Goal: Find specific page/section: Find specific page/section

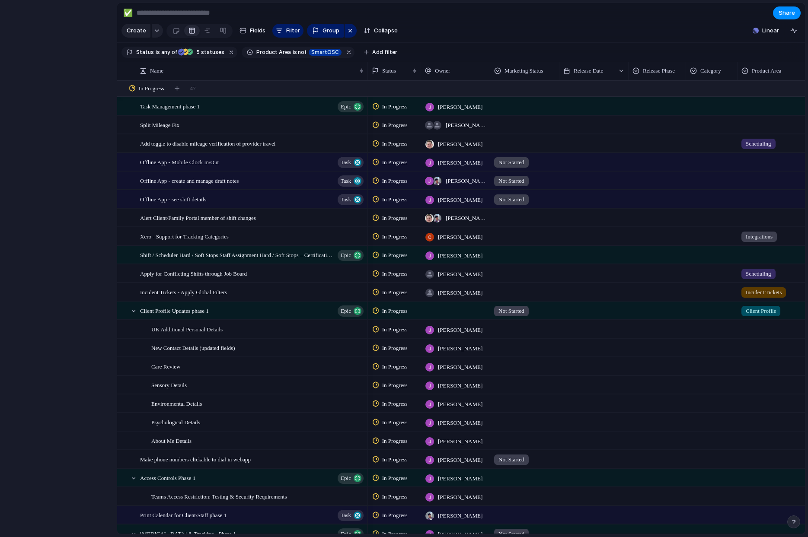
type input "**********"
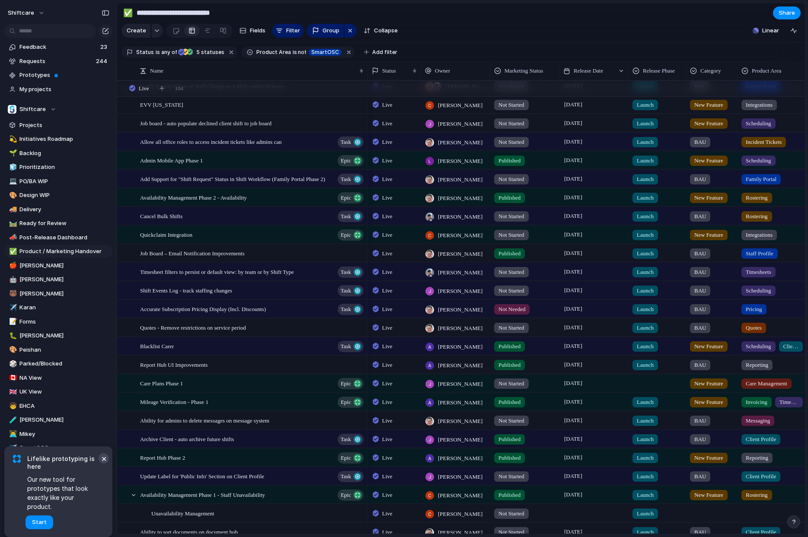
click at [104, 464] on button "×" at bounding box center [104, 459] width 10 height 10
